Goal: Task Accomplishment & Management: Manage account settings

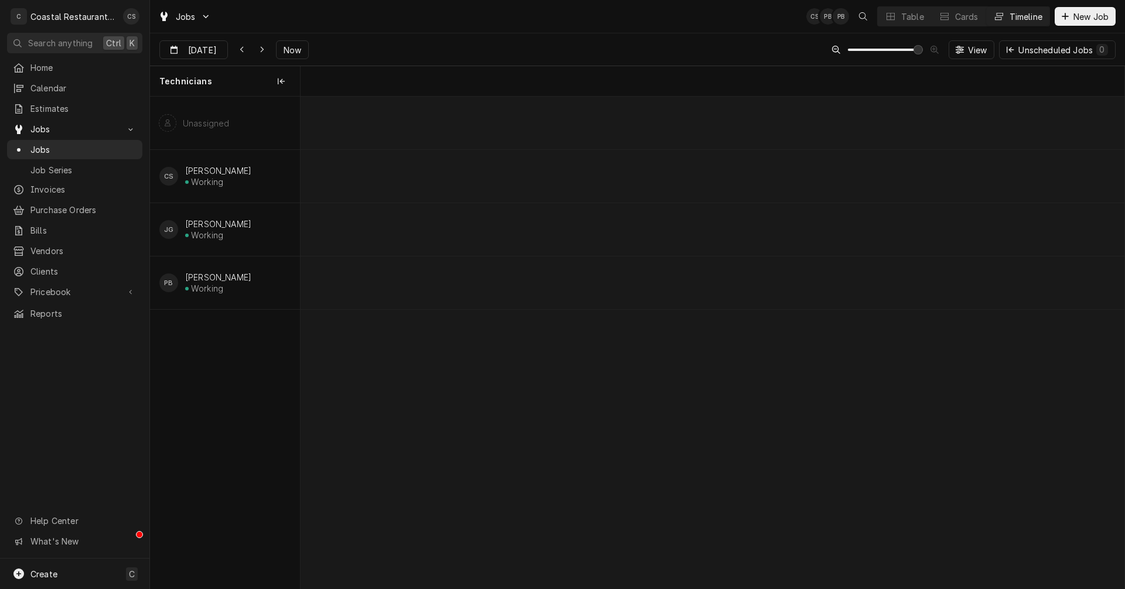
scroll to position [0, 19158]
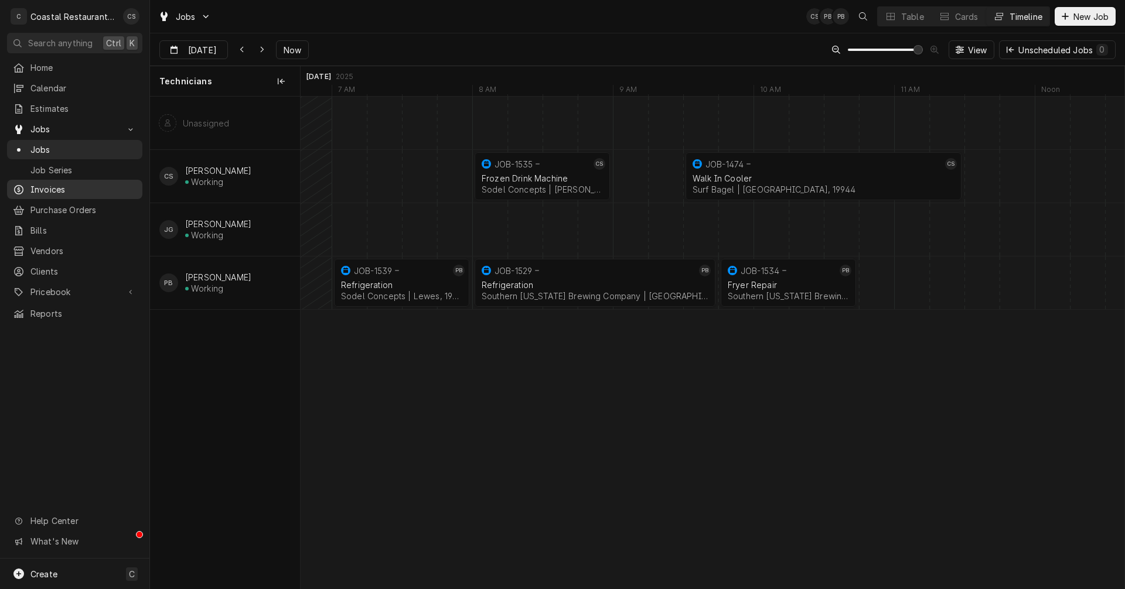
click at [62, 182] on div "Invoices" at bounding box center [74, 189] width 131 height 15
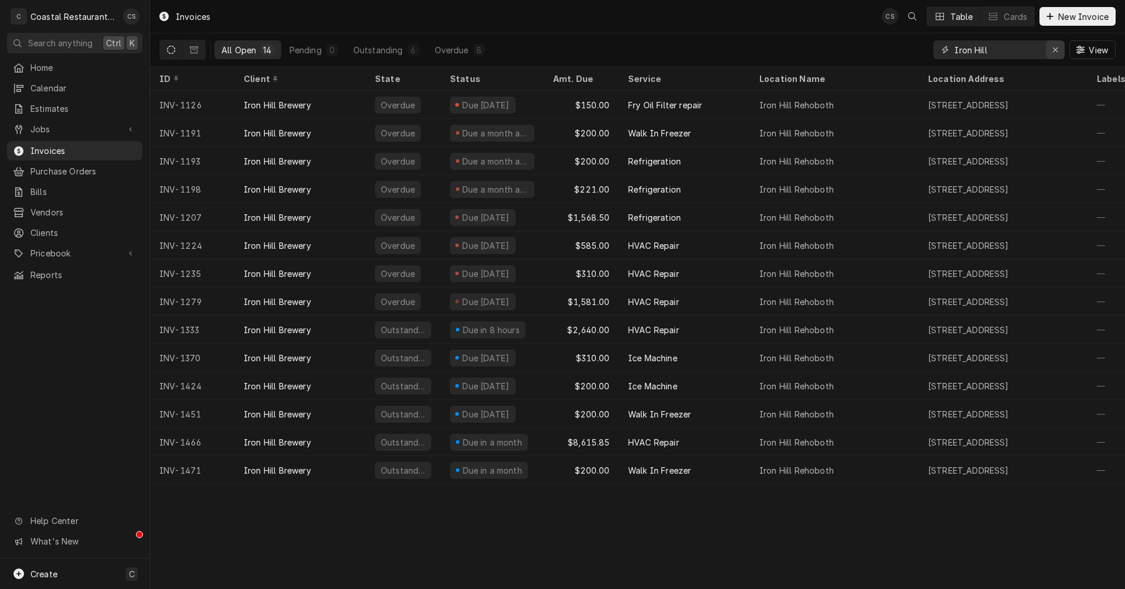
click at [1058, 50] on div "Erase input" at bounding box center [1055, 50] width 12 height 12
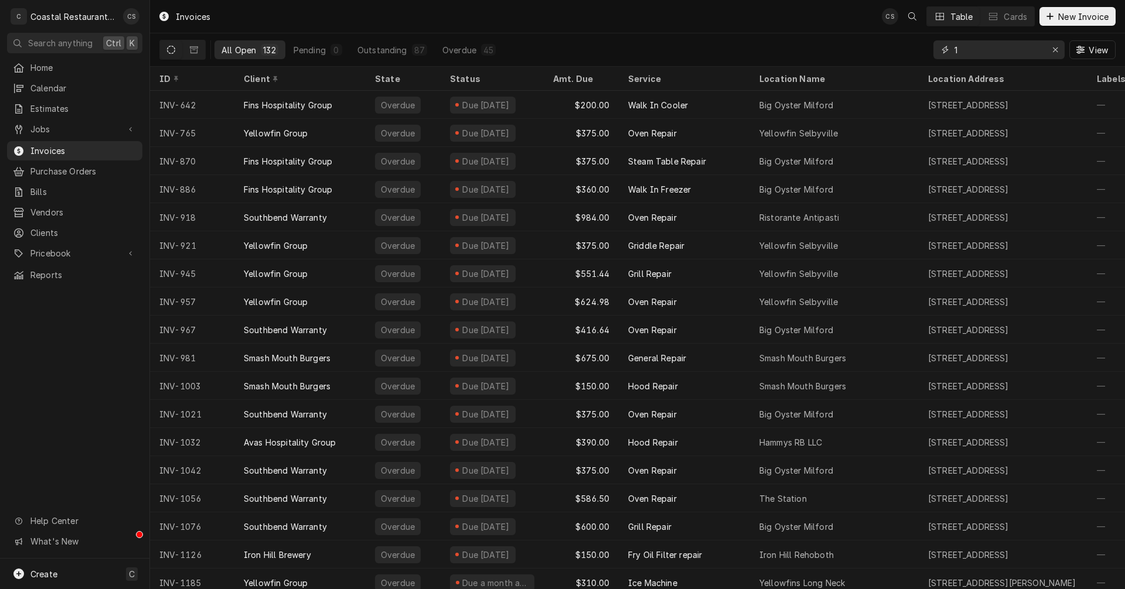
click at [977, 50] on input "1" at bounding box center [998, 49] width 88 height 19
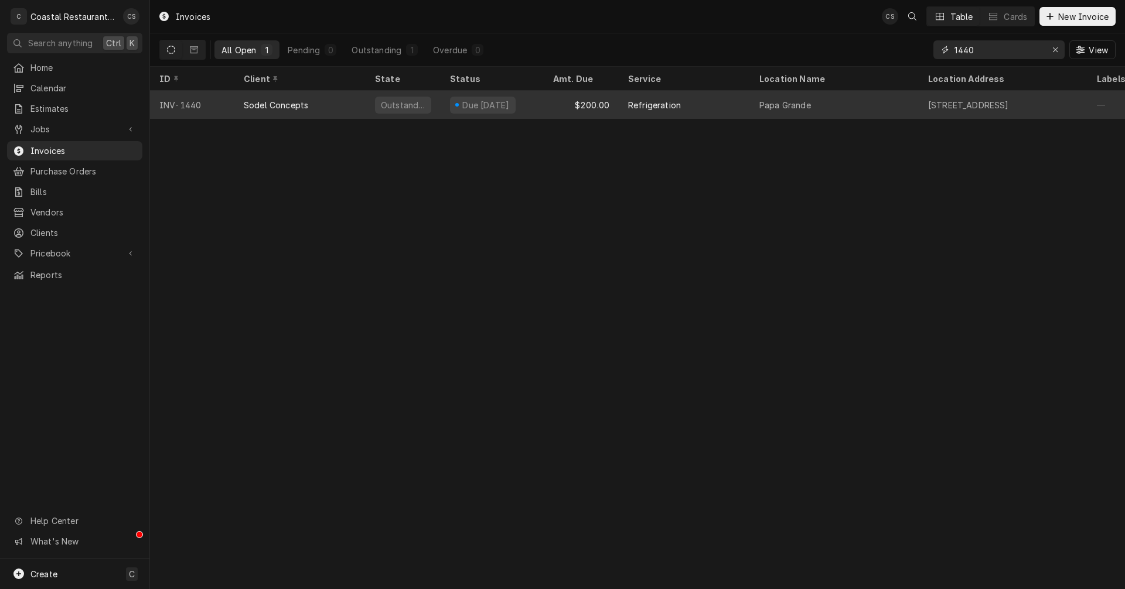
type input "1440"
click at [340, 100] on div "Sodel Concepts" at bounding box center [299, 105] width 131 height 28
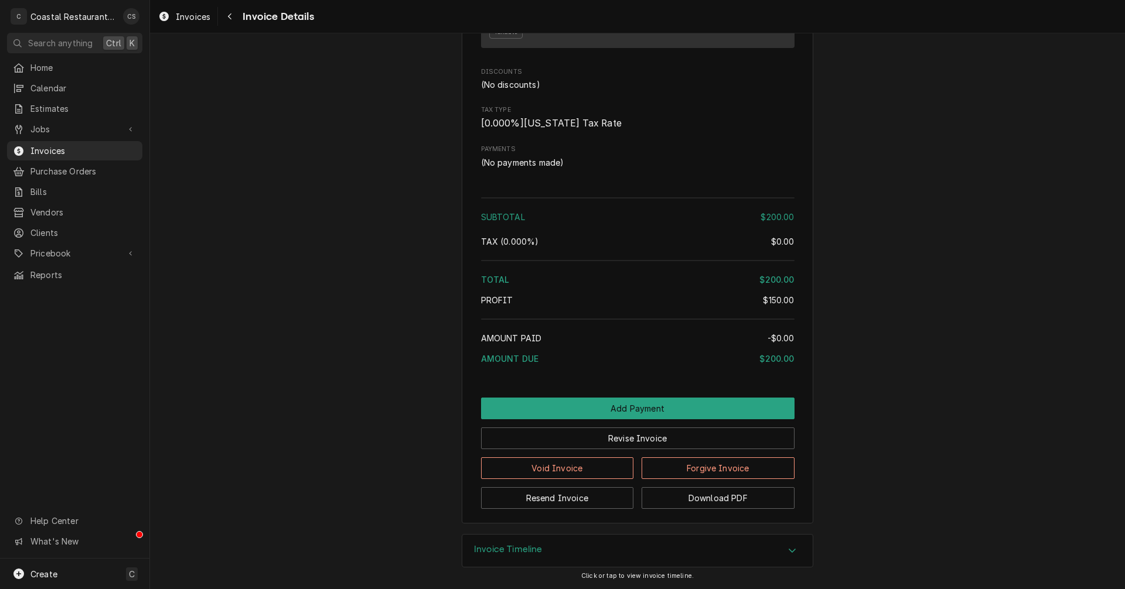
scroll to position [996, 0]
click at [627, 449] on button "Revise Invoice" at bounding box center [637, 439] width 313 height 22
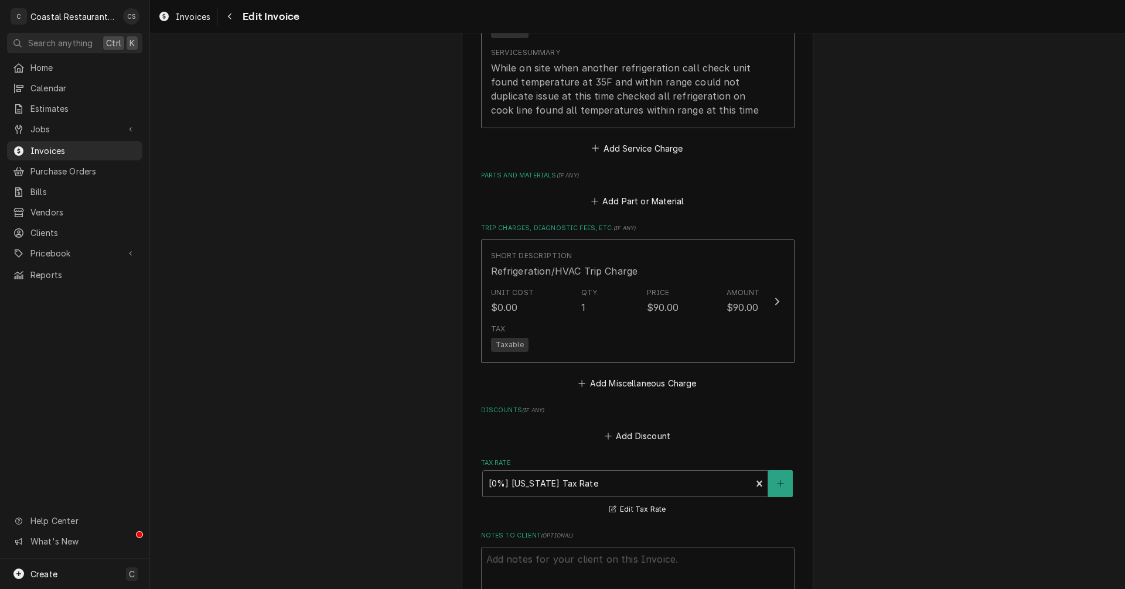
scroll to position [1172, 0]
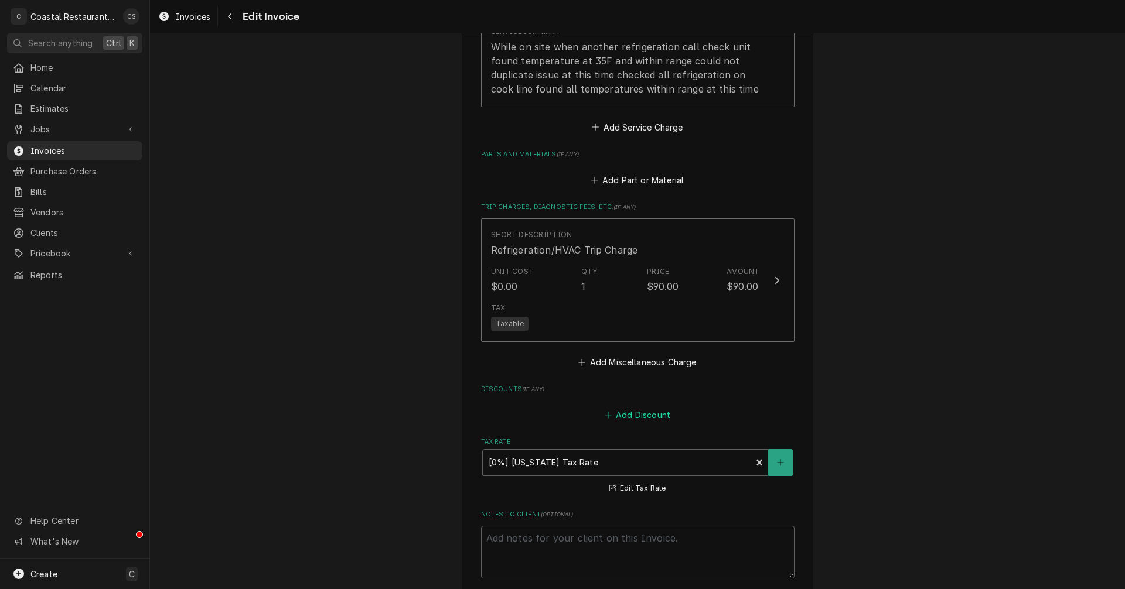
click at [634, 413] on button "Add Discount" at bounding box center [637, 415] width 70 height 16
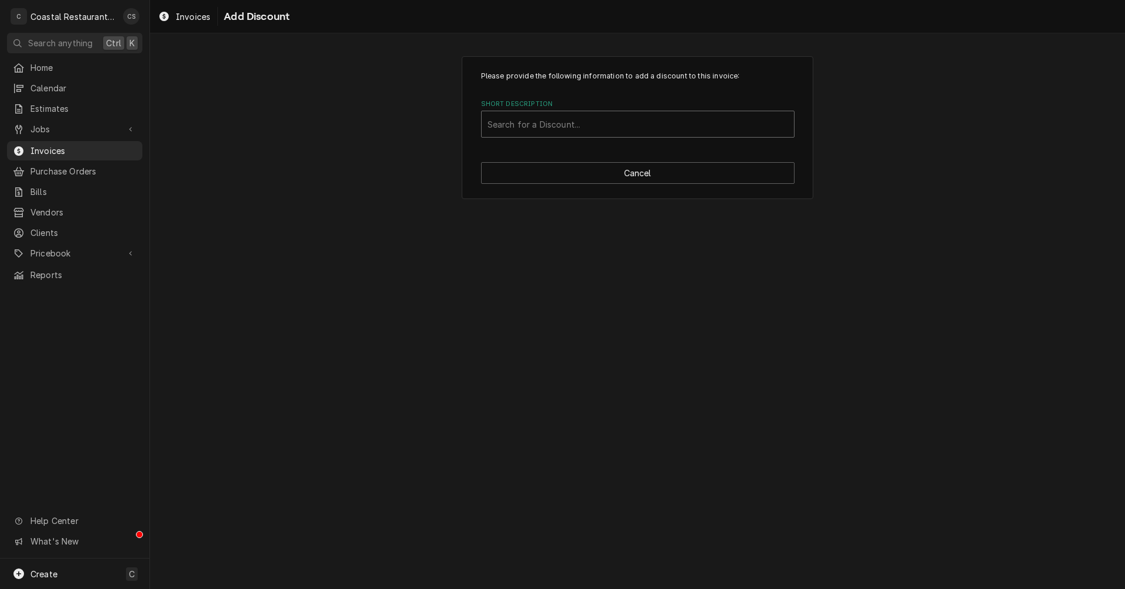
click at [580, 122] on div "Short Description" at bounding box center [637, 124] width 300 height 21
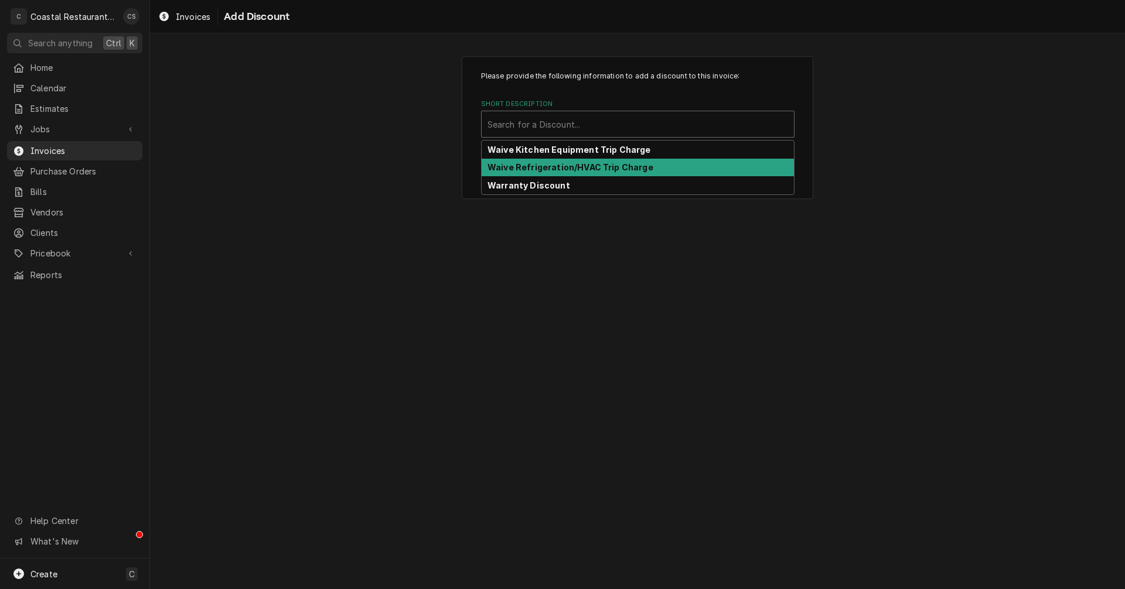
click at [565, 168] on strong "Waive Refrigeration/HVAC Trip Charge" at bounding box center [570, 167] width 166 height 10
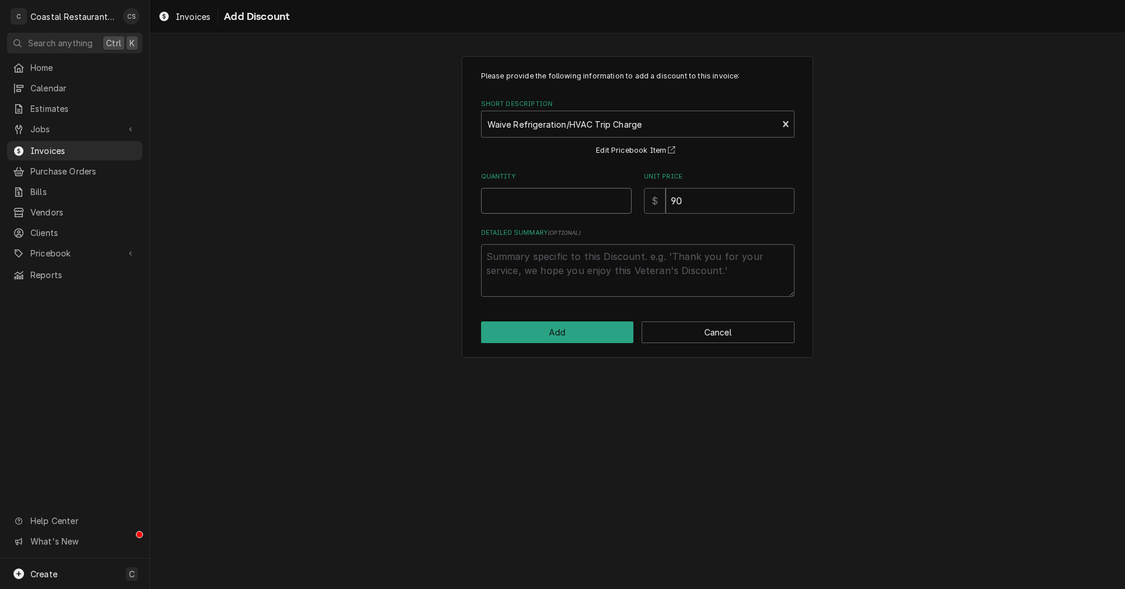
click at [559, 199] on input "Quantity" at bounding box center [556, 201] width 151 height 26
type textarea "x"
type input "1"
click at [578, 265] on textarea "Detailed Summary ( optional )" at bounding box center [637, 270] width 313 height 53
type textarea "x"
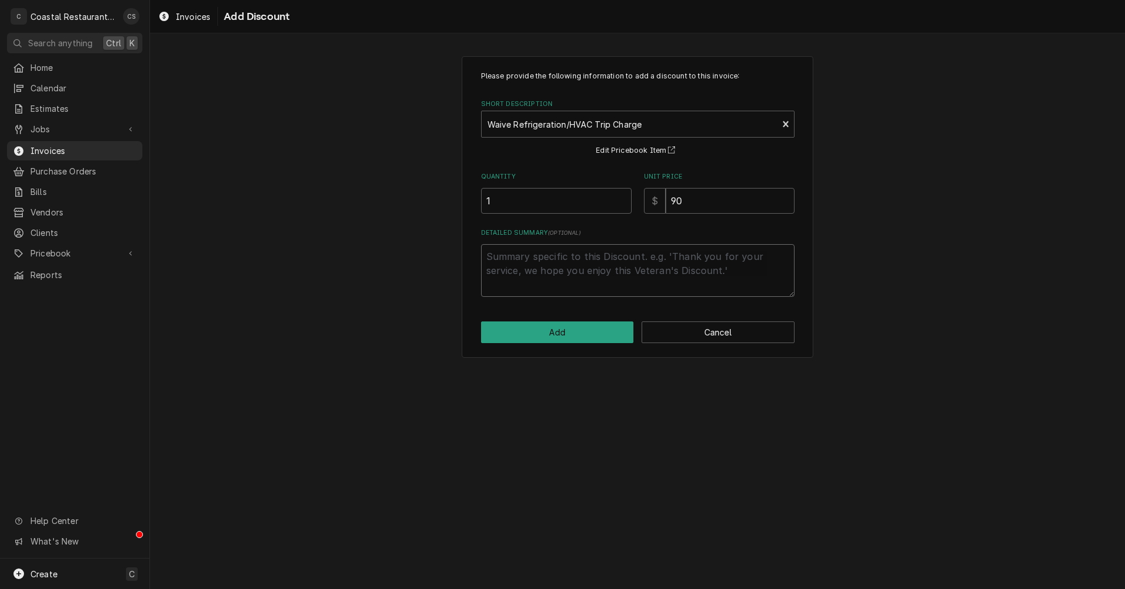
type textarea "A"
type textarea "x"
type textarea "Al"
type textarea "x"
type textarea "Alr"
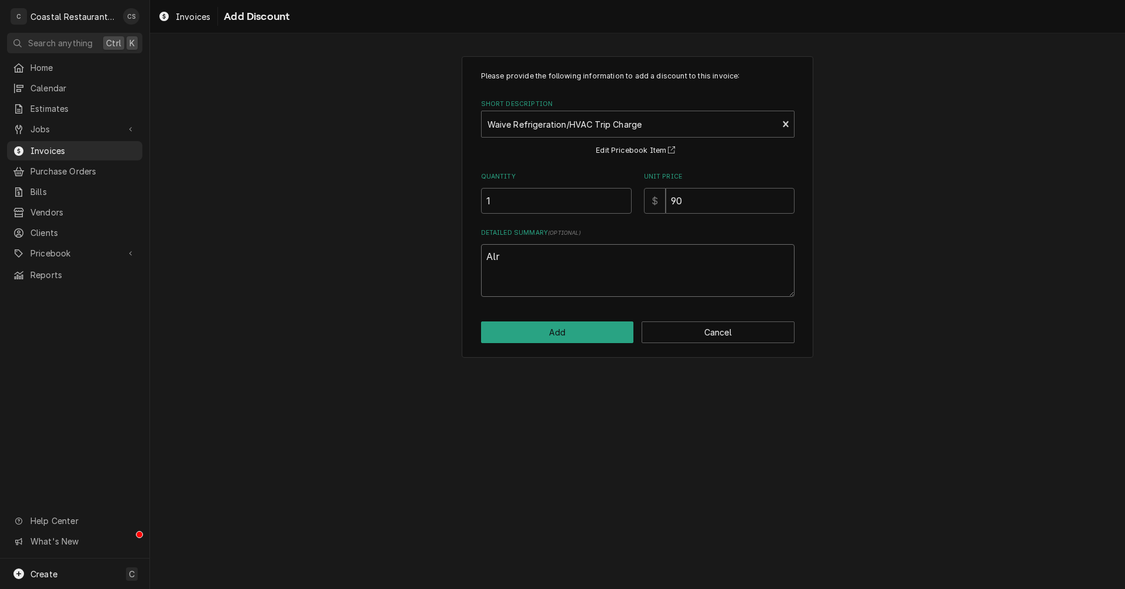
type textarea "x"
type textarea "Alre"
type textarea "x"
type textarea "Alrea"
type textarea "x"
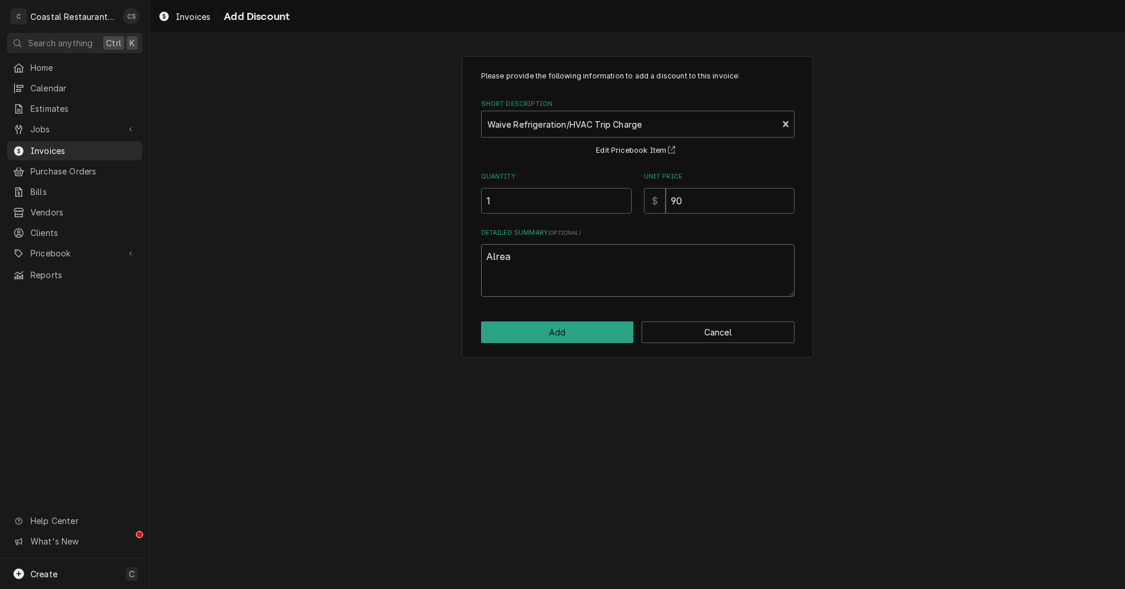
type textarea "Alread"
type textarea "x"
type textarea "Already"
type textarea "x"
type textarea "Already"
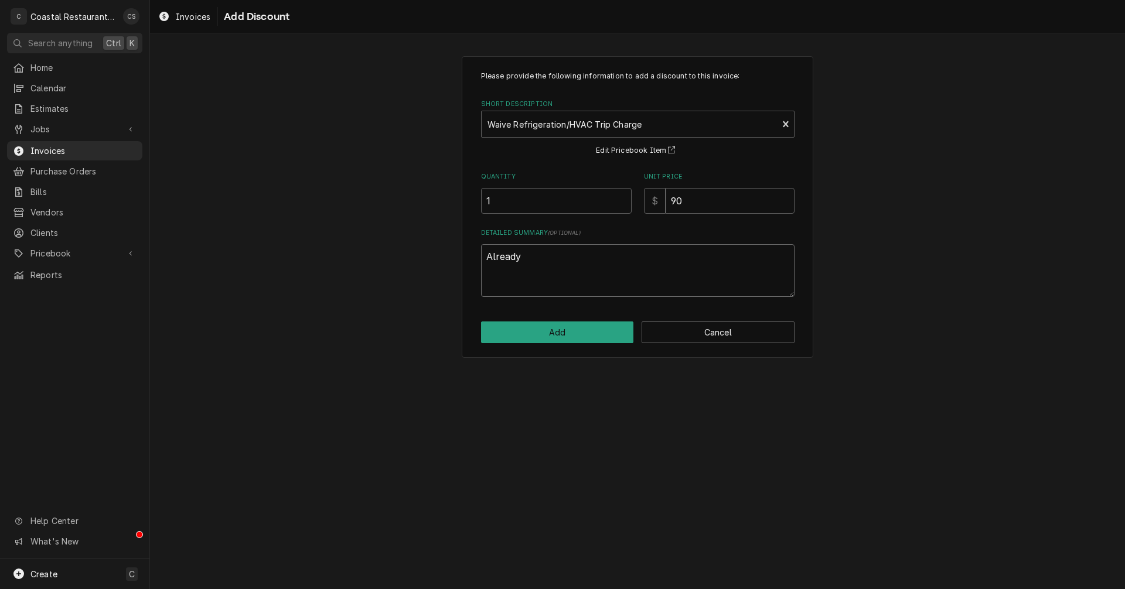
type textarea "x"
type textarea "Already o"
type textarea "x"
type textarea "Already on"
type textarea "x"
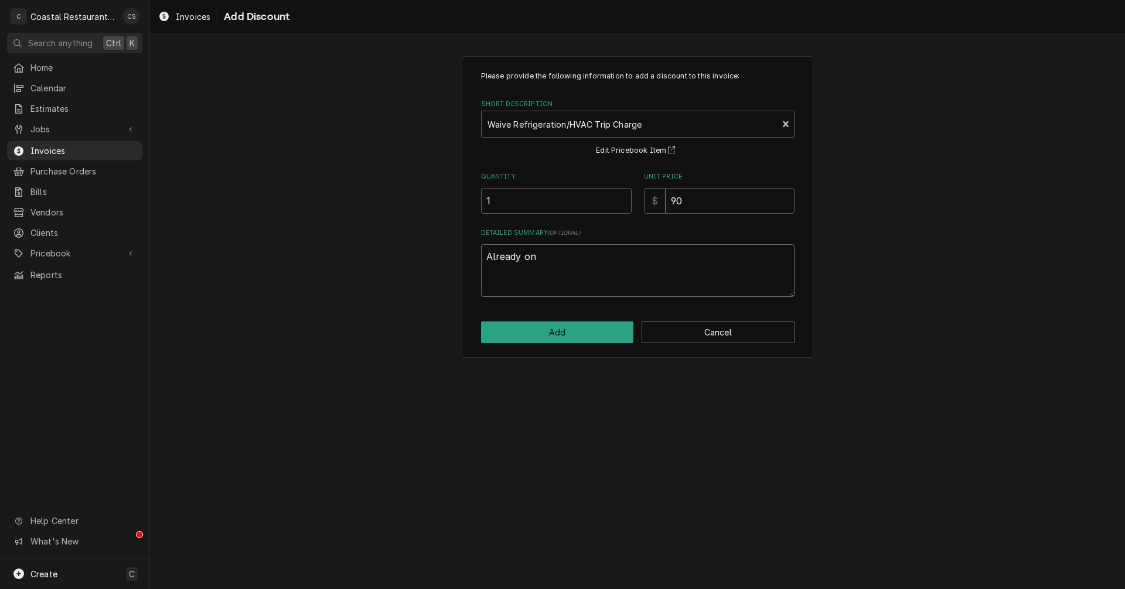
type textarea "Already on"
type textarea "x"
type textarea "Already on s"
type textarea "x"
type textarea "Already on si"
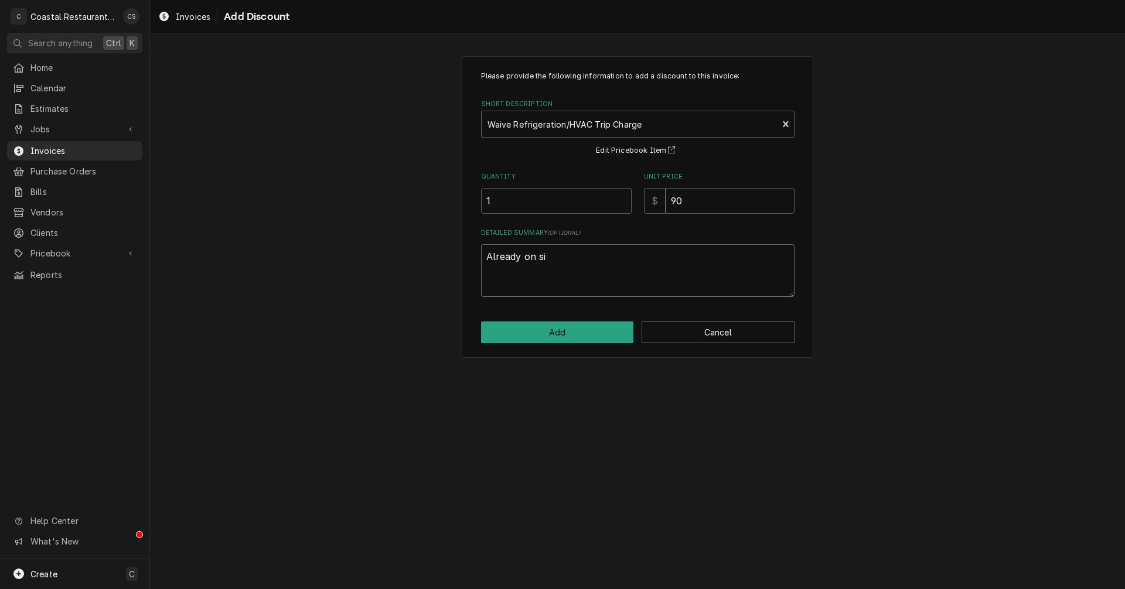
type textarea "x"
type textarea "Already on sit"
type textarea "x"
type textarea "Already on site"
type textarea "x"
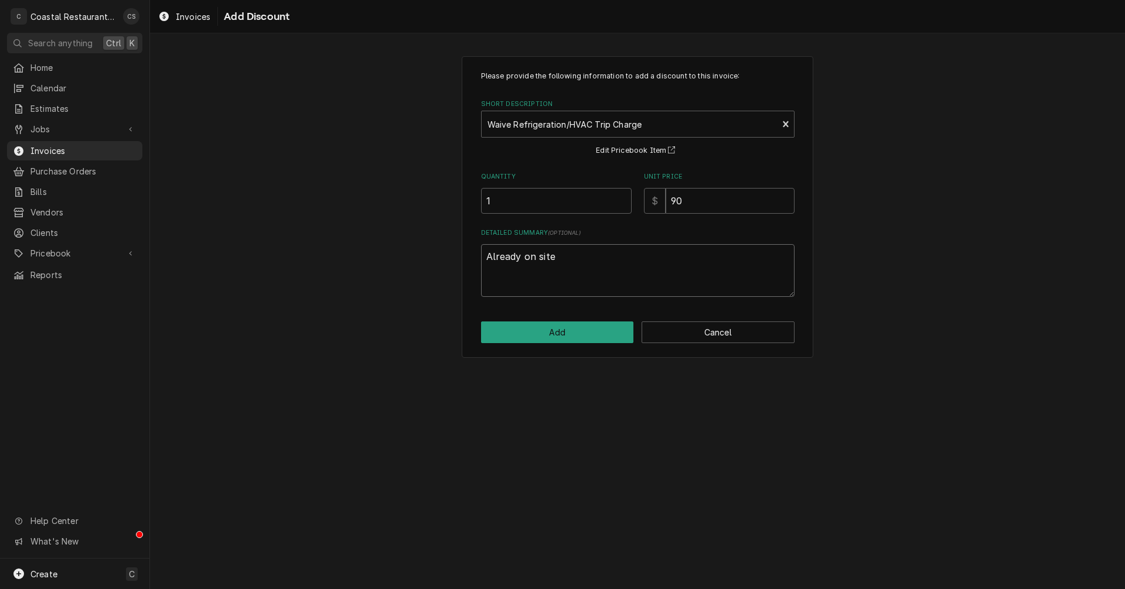
type textarea "Already on site."
type textarea "x"
type textarea "Already on site."
click at [583, 336] on button "Add" at bounding box center [557, 333] width 153 height 22
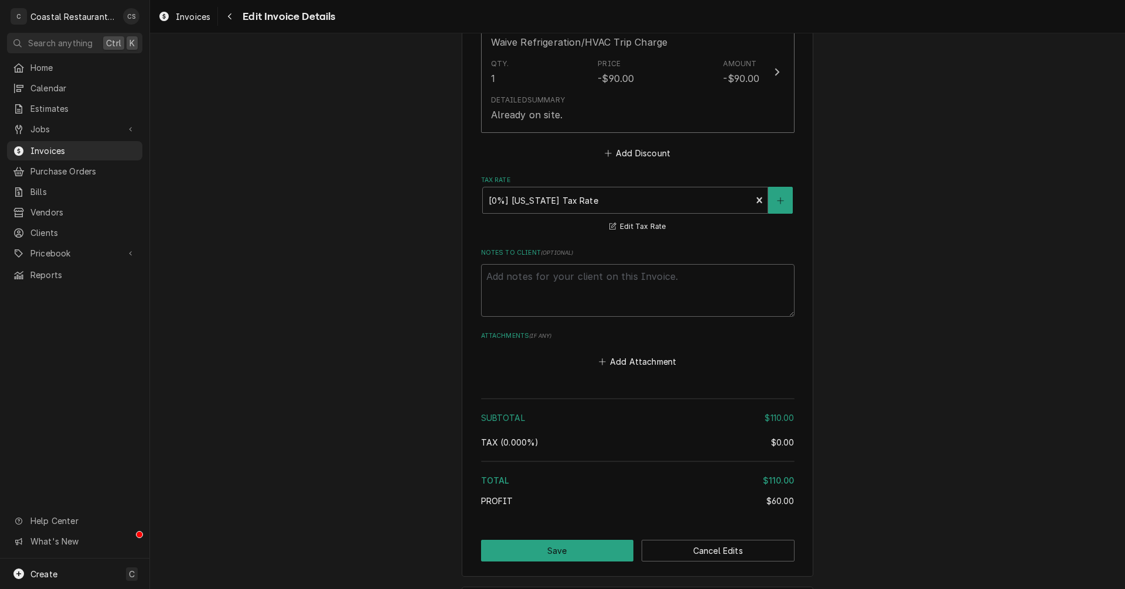
scroll to position [1567, 0]
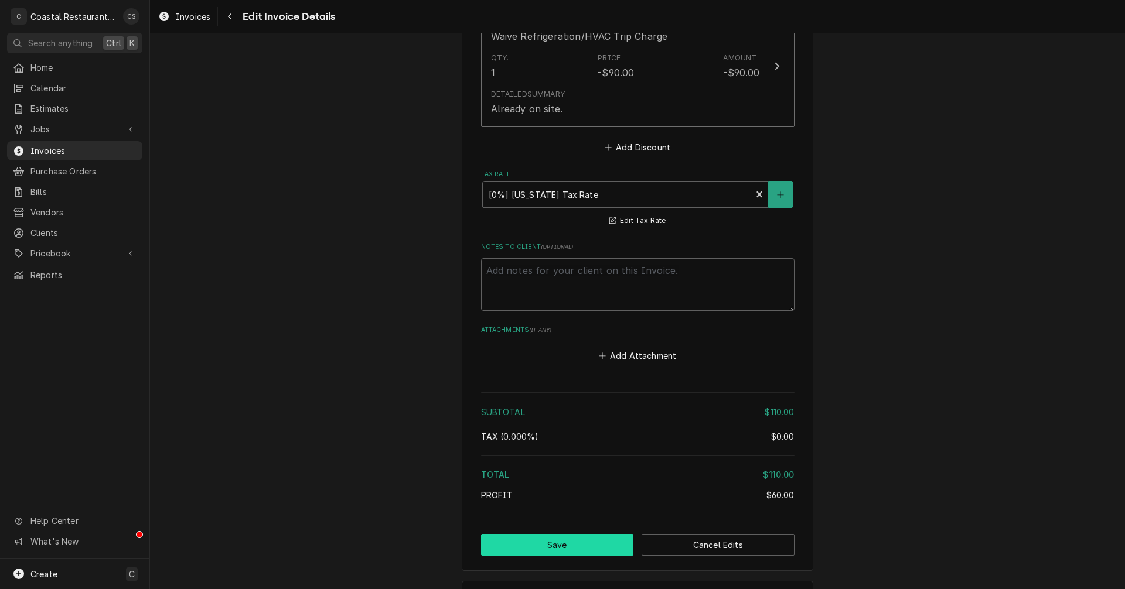
click at [592, 545] on button "Save" at bounding box center [557, 545] width 153 height 22
type textarea "x"
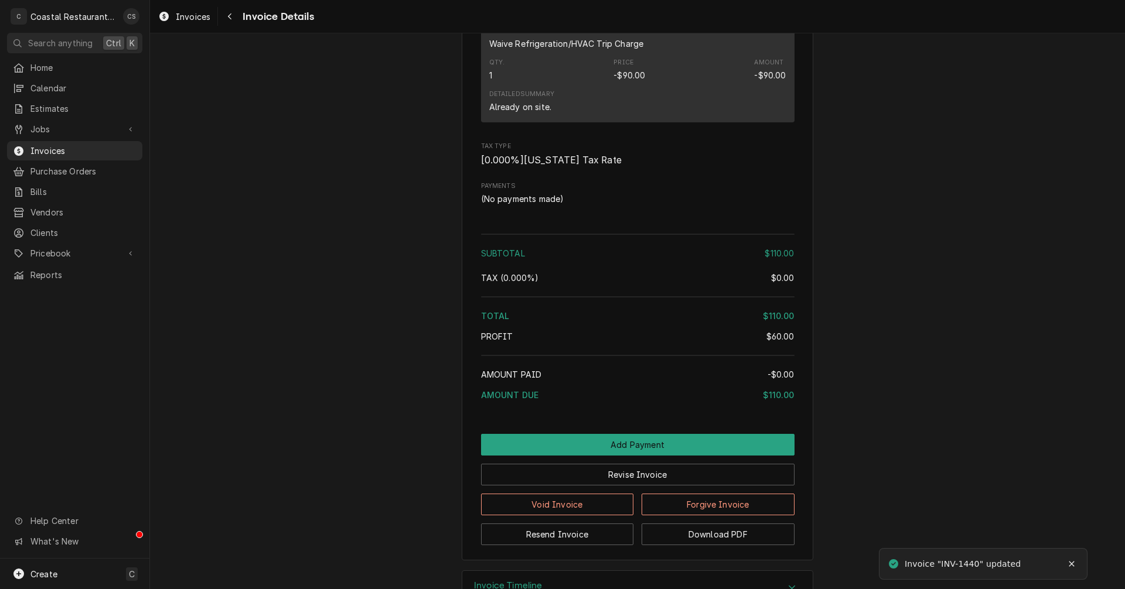
scroll to position [1115, 0]
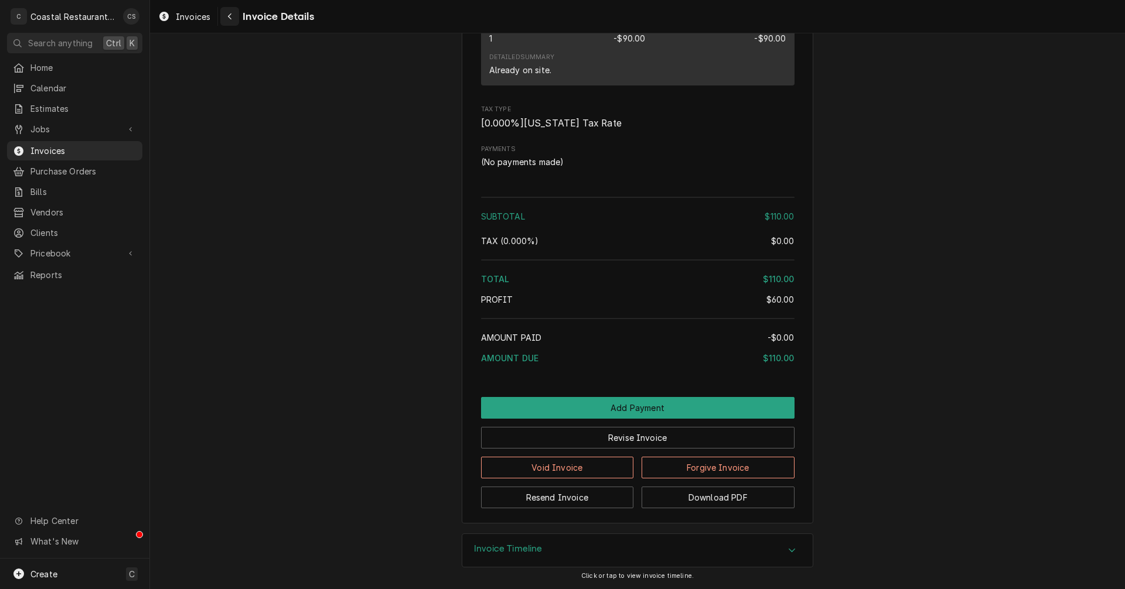
click at [233, 14] on div "Navigate back" at bounding box center [230, 17] width 12 height 12
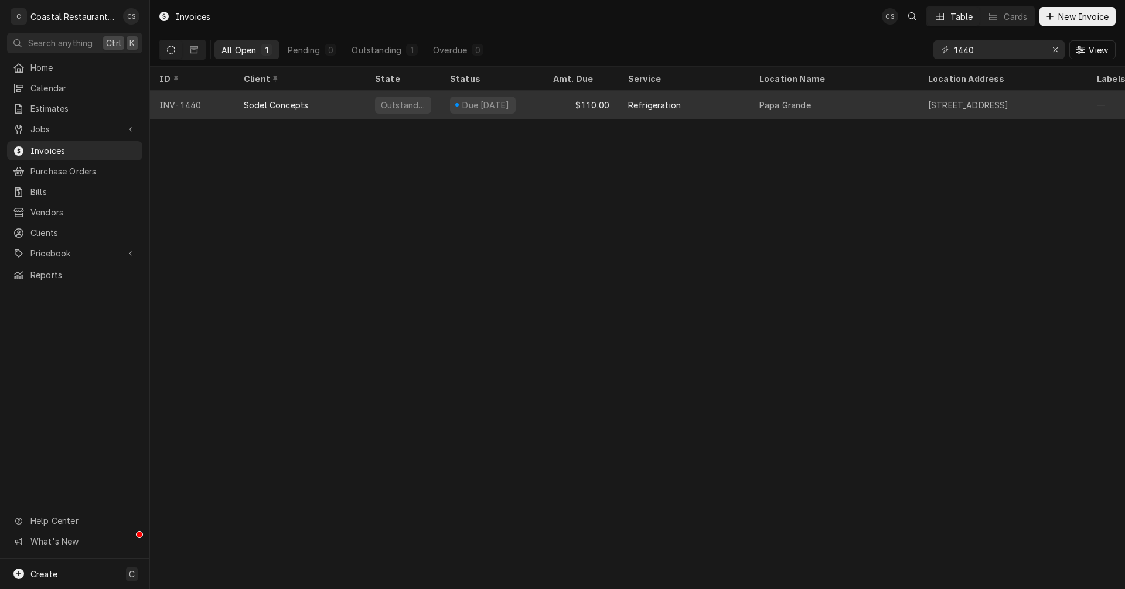
click at [613, 98] on div "$110.00" at bounding box center [581, 105] width 75 height 28
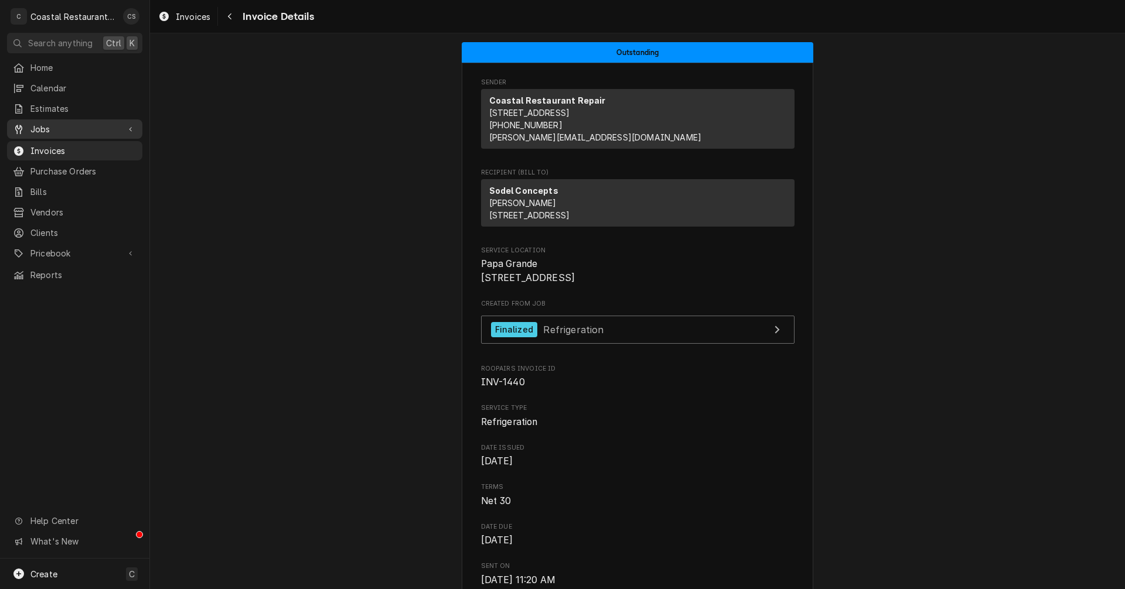
click at [55, 125] on span "Jobs" at bounding box center [74, 129] width 88 height 12
click at [56, 149] on span "Jobs" at bounding box center [83, 150] width 106 height 12
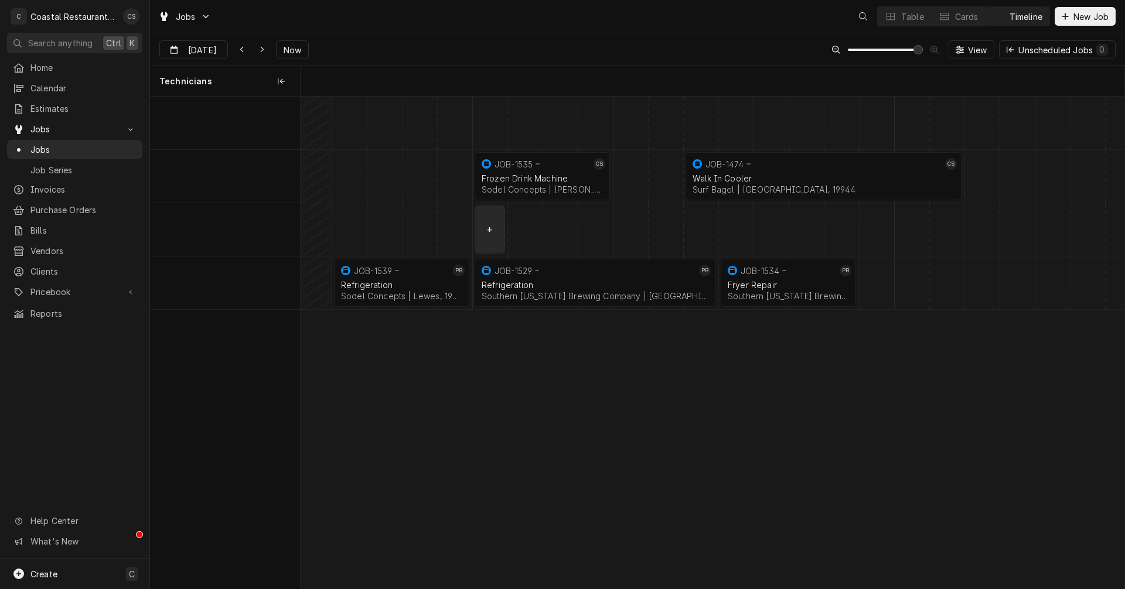
scroll to position [0, 16347]
